Goal: Task Accomplishment & Management: Manage account settings

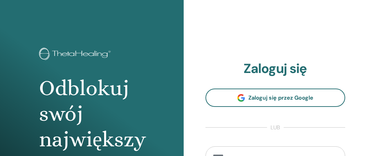
scroll to position [3, 0]
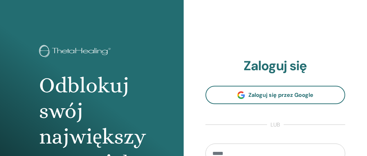
type input "**********"
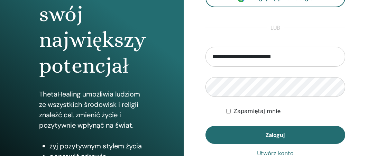
scroll to position [111, 0]
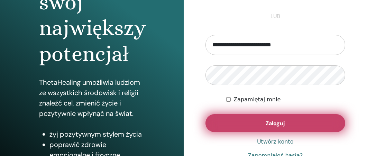
click at [286, 124] on button "Zaloguj" at bounding box center [275, 123] width 140 height 18
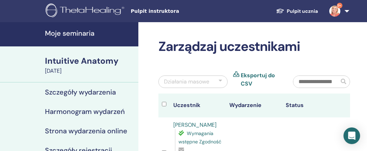
click at [89, 31] on h4 "Moje seminaria" at bounding box center [89, 33] width 89 height 8
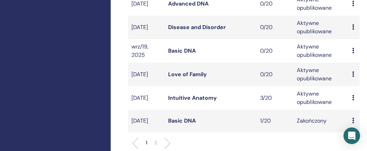
scroll to position [236, 0]
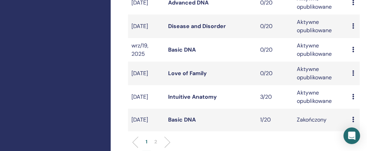
click at [304, 121] on td "Zakończony" at bounding box center [321, 120] width 55 height 22
click at [197, 121] on td "Basic DNA" at bounding box center [211, 120] width 92 height 22
click at [193, 119] on link "Basic DNA" at bounding box center [182, 119] width 28 height 7
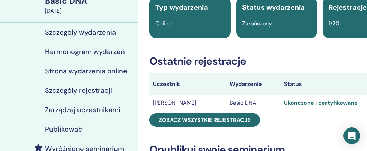
scroll to position [64, 0]
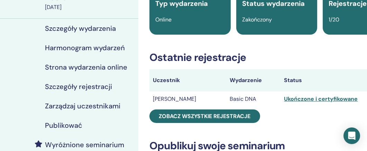
click at [184, 99] on td "[PERSON_NAME]" at bounding box center [187, 98] width 77 height 15
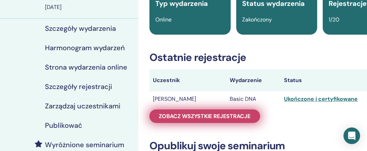
click at [209, 112] on span "Zobacz wszystkie rejestracje" at bounding box center [205, 115] width 92 height 7
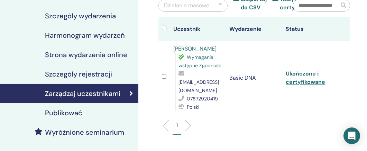
scroll to position [78, 0]
